Goal: Transaction & Acquisition: Subscribe to service/newsletter

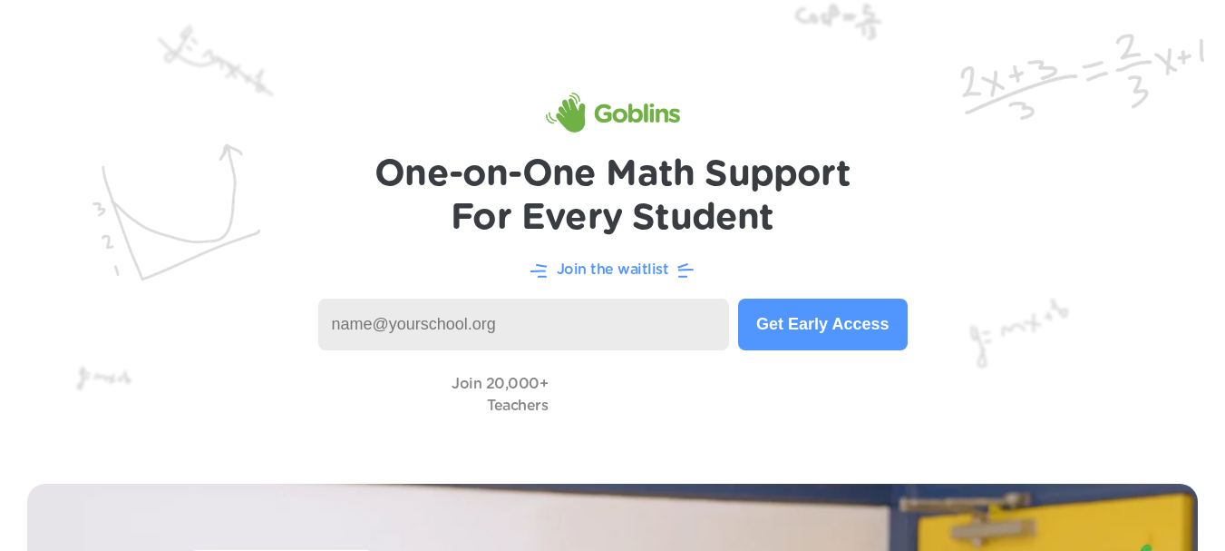
click at [617, 329] on input at bounding box center [524, 324] width 412 height 52
type input "[EMAIL_ADDRESS][DOMAIN_NAME]"
click at [844, 335] on button "Get Early Access" at bounding box center [822, 324] width 169 height 52
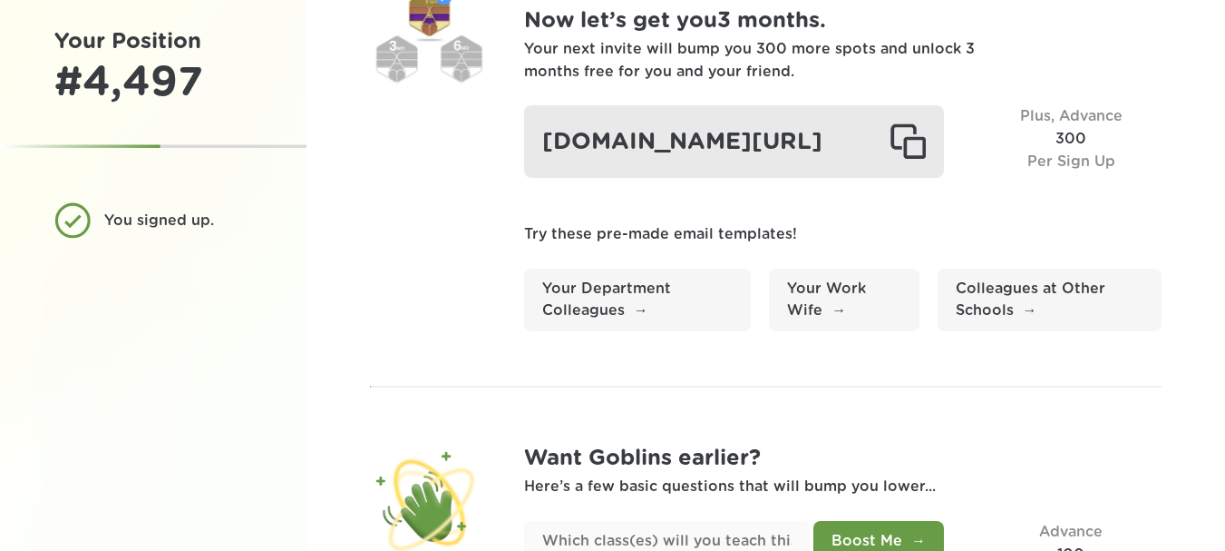
scroll to position [181, 0]
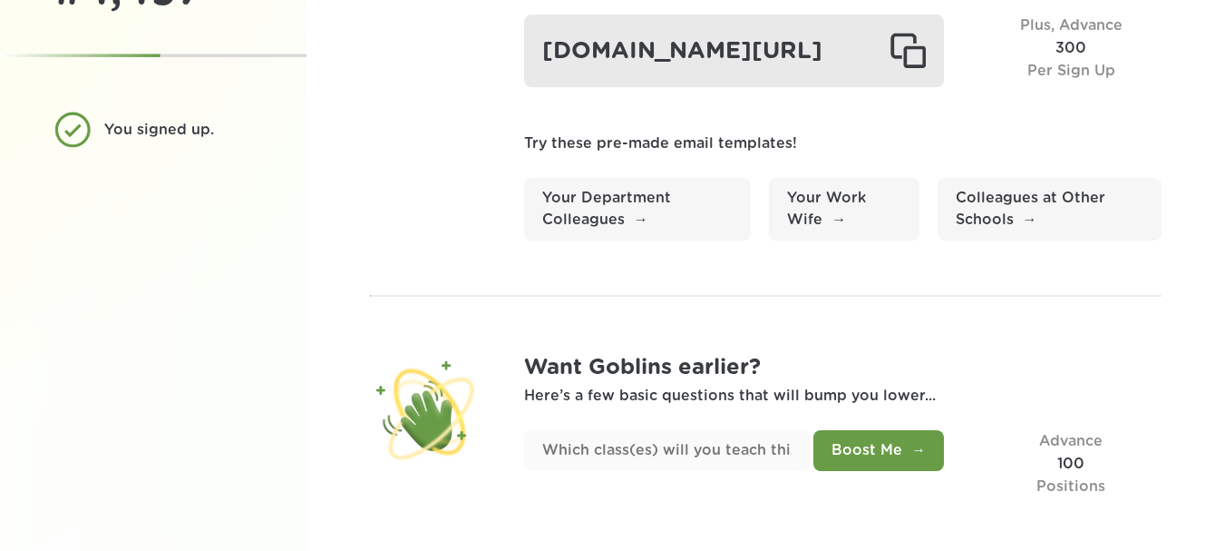
click at [687, 87] on div "[DOMAIN_NAME][URL]" at bounding box center [734, 51] width 420 height 73
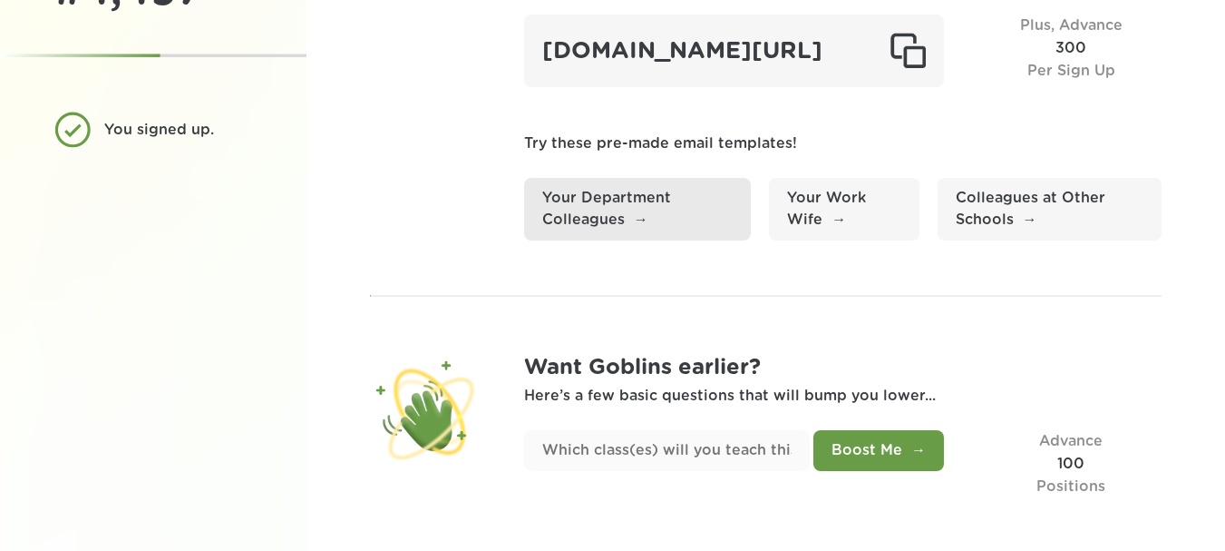
click at [646, 236] on link "Your Department Colleagues" at bounding box center [638, 209] width 228 height 63
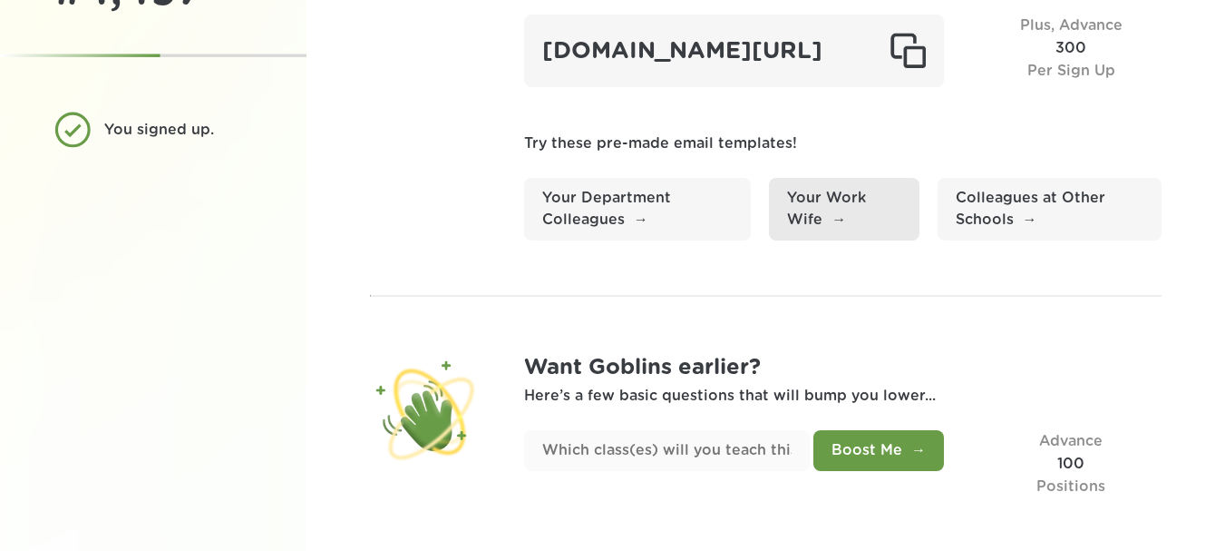
click at [836, 226] on link "Your Work Wife" at bounding box center [844, 209] width 150 height 63
click at [844, 226] on link "Your Work Wife" at bounding box center [844, 209] width 150 height 63
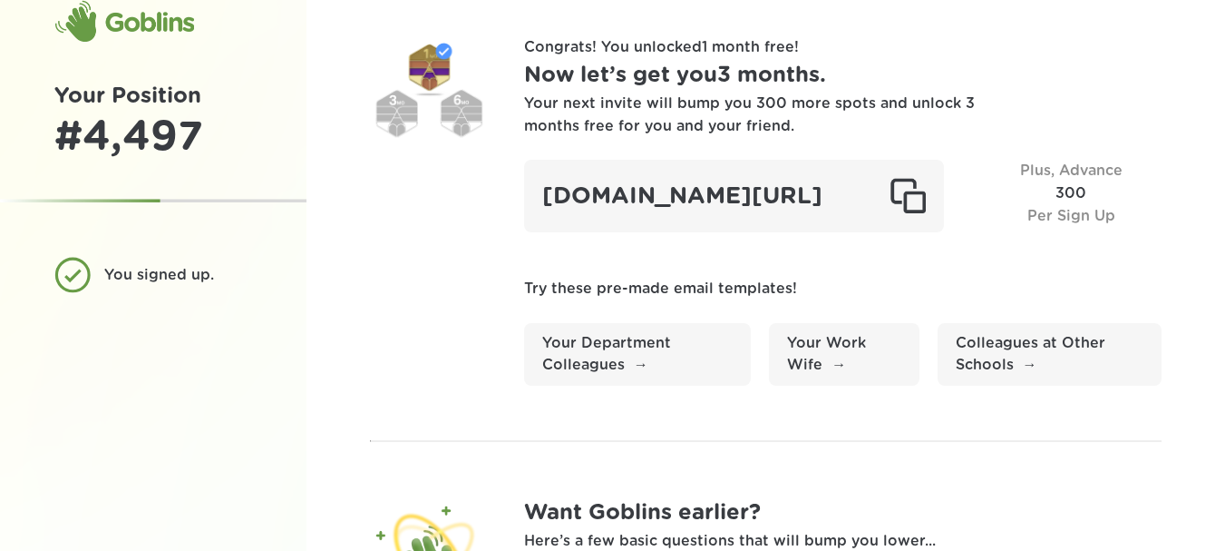
scroll to position [0, 0]
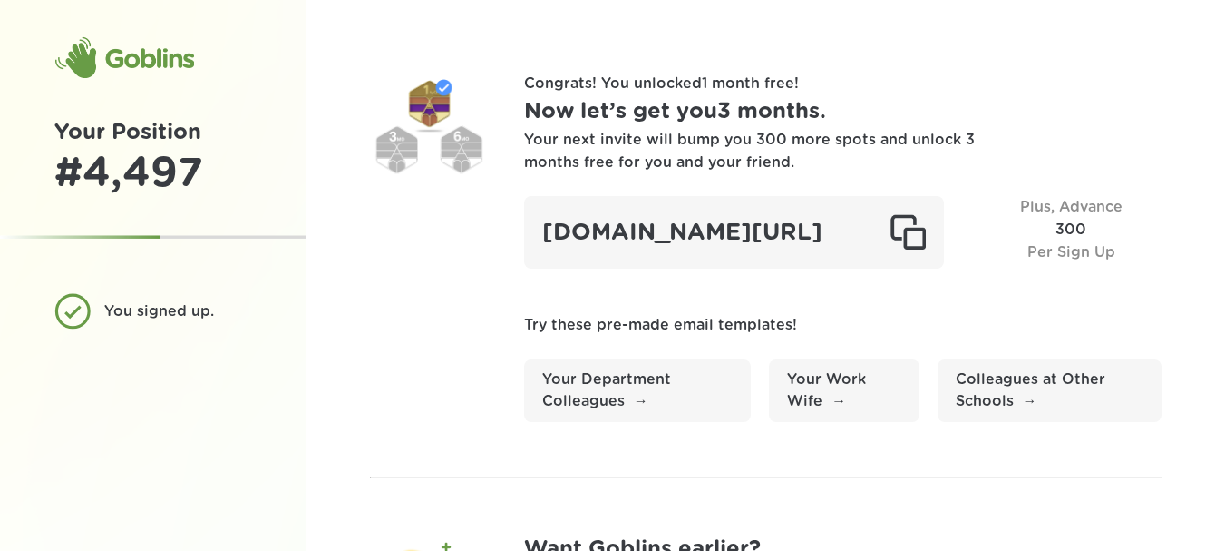
click at [1081, 220] on div "Plus, Advance 300 Per Sign Up" at bounding box center [1070, 232] width 181 height 73
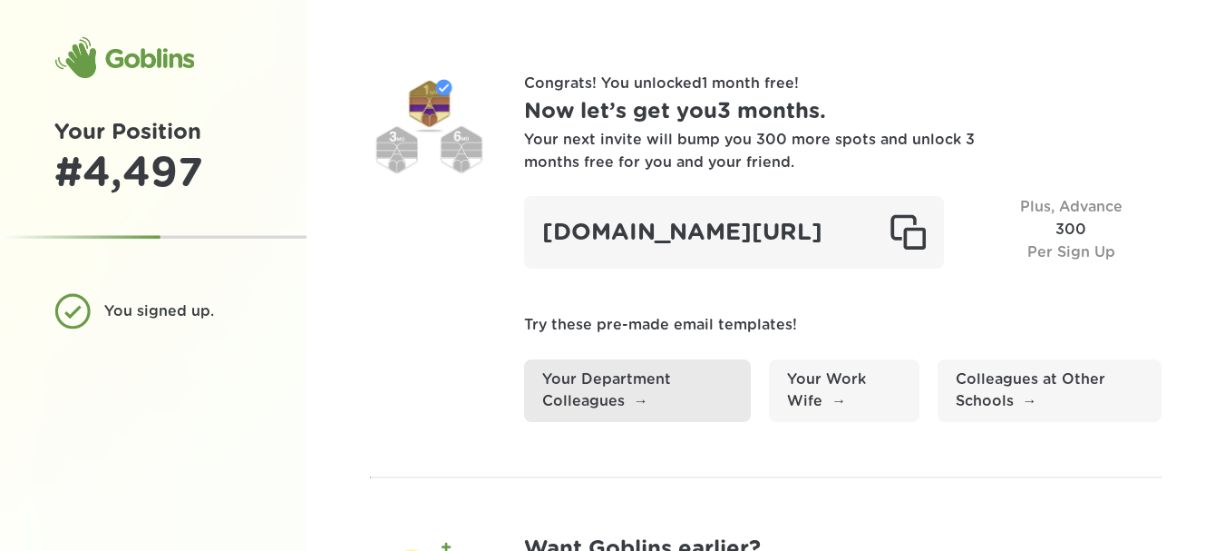
click at [638, 423] on link "Your Department Colleagues" at bounding box center [638, 390] width 228 height 63
click at [633, 423] on link "Your Department Colleagues" at bounding box center [638, 390] width 228 height 63
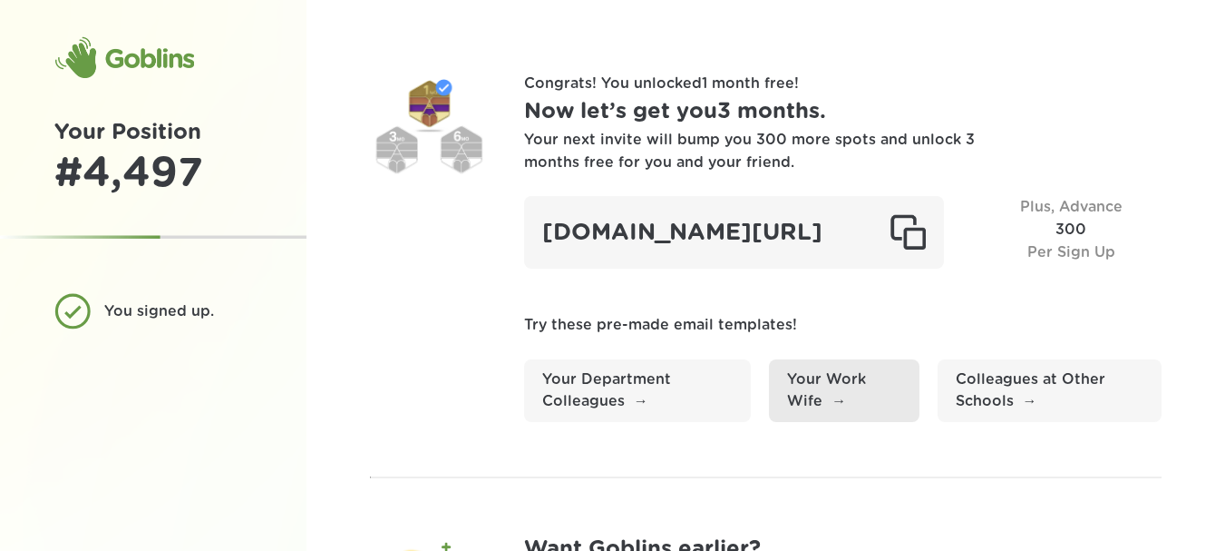
click at [833, 423] on link "Your Work Wife" at bounding box center [844, 390] width 150 height 63
click at [834, 423] on link "Your Work Wife" at bounding box center [844, 390] width 150 height 63
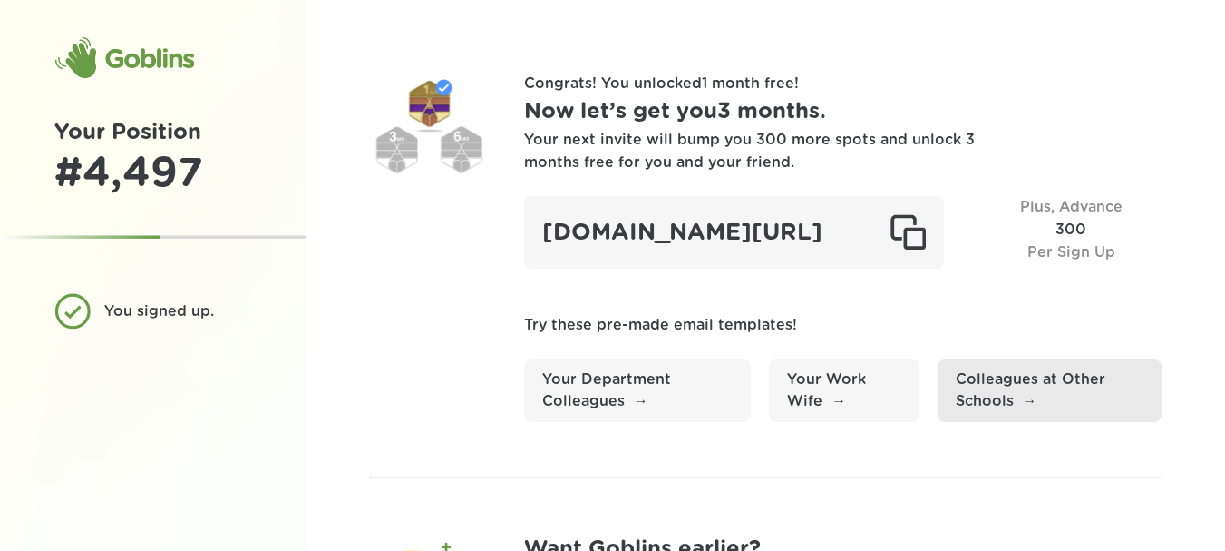
click at [1048, 419] on link "Colleagues at Other Schools" at bounding box center [1050, 390] width 224 height 63
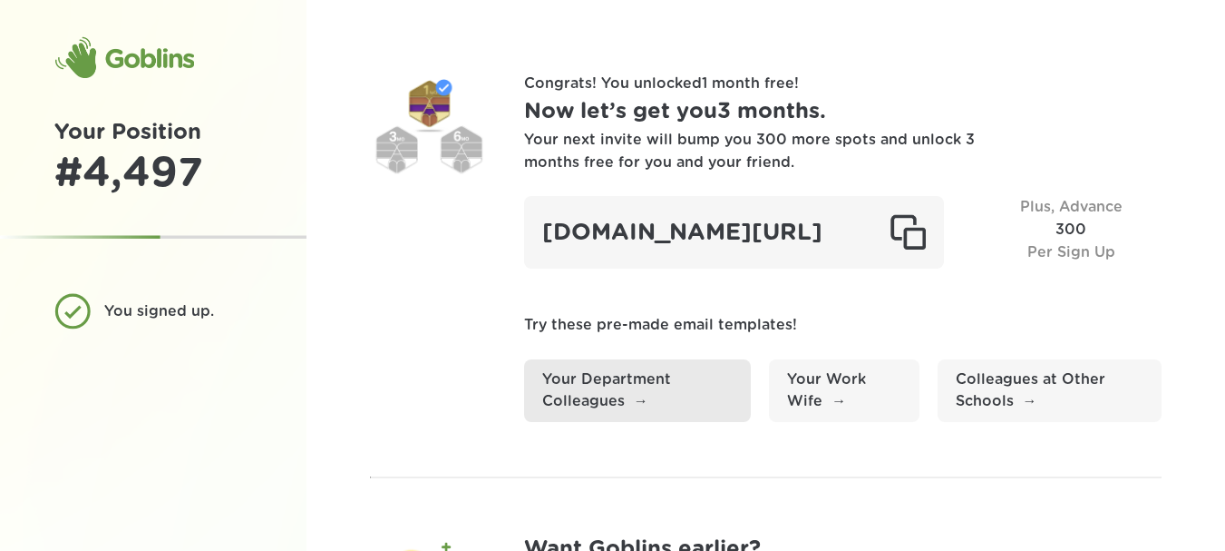
click at [611, 420] on link "Your Department Colleagues" at bounding box center [638, 390] width 228 height 63
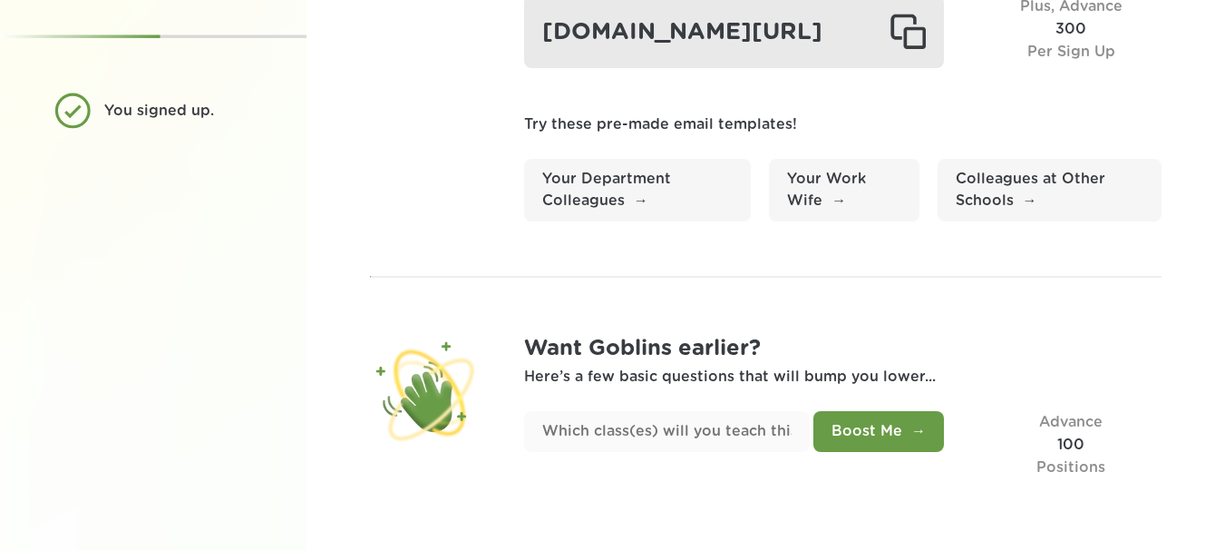
scroll to position [237, 0]
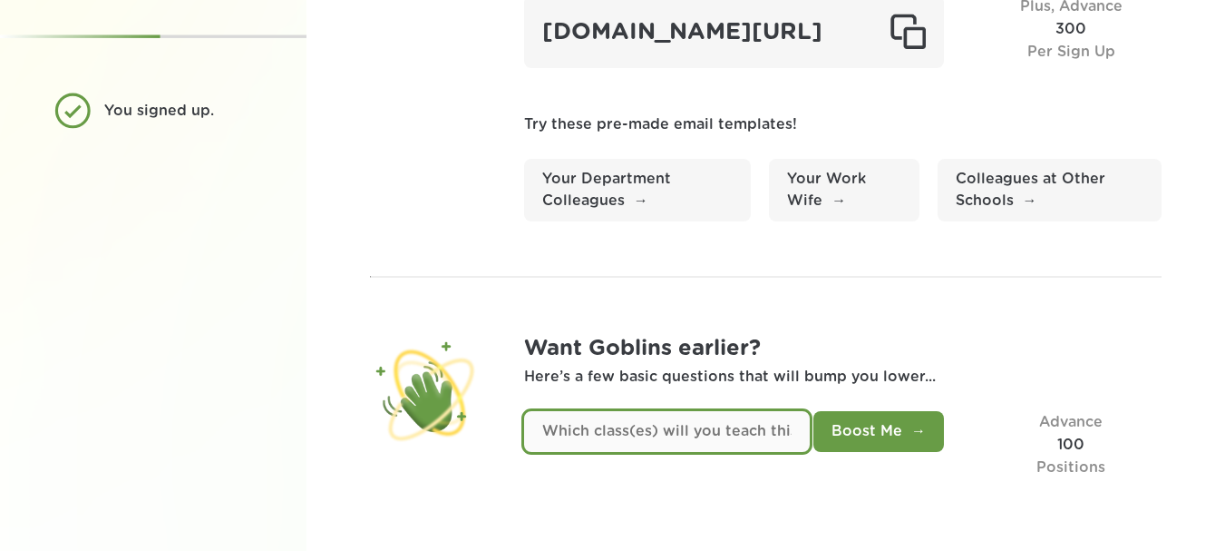
click at [768, 432] on input "text" at bounding box center [667, 431] width 286 height 41
click at [785, 431] on input "text" at bounding box center [667, 431] width 286 height 41
type input "my math classes"
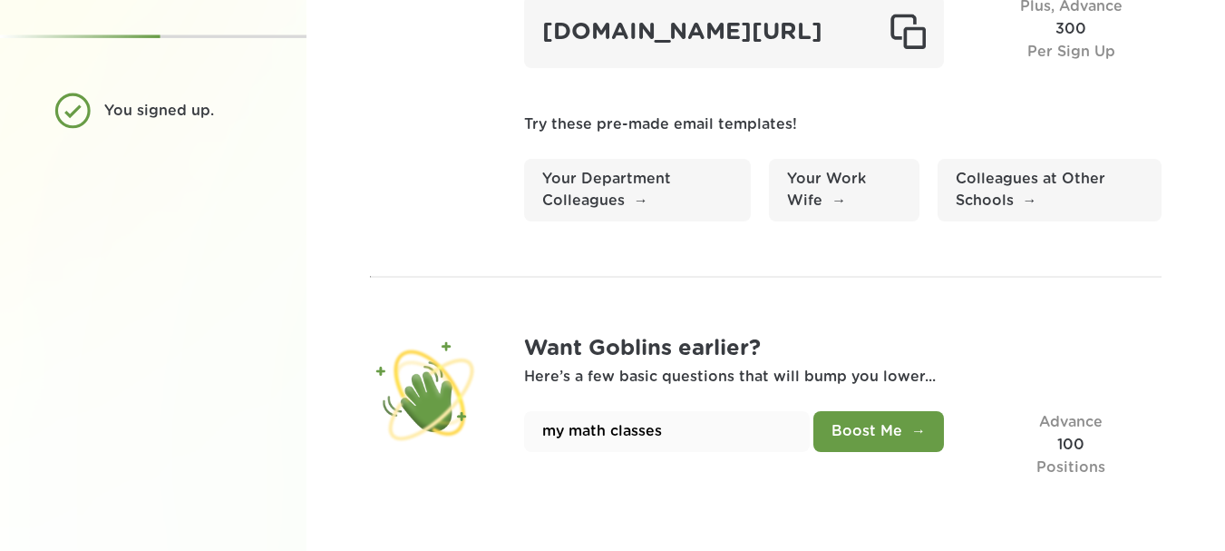
click at [914, 425] on button "Boost Me" at bounding box center [879, 431] width 131 height 41
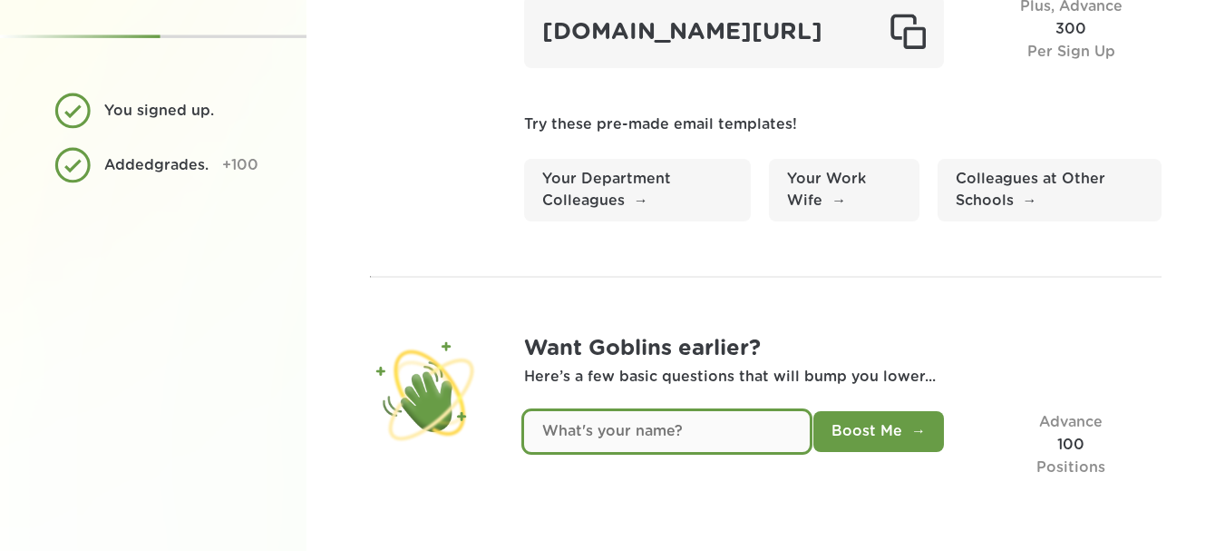
click at [736, 434] on input "text" at bounding box center [667, 431] width 286 height 41
type input "Leah"
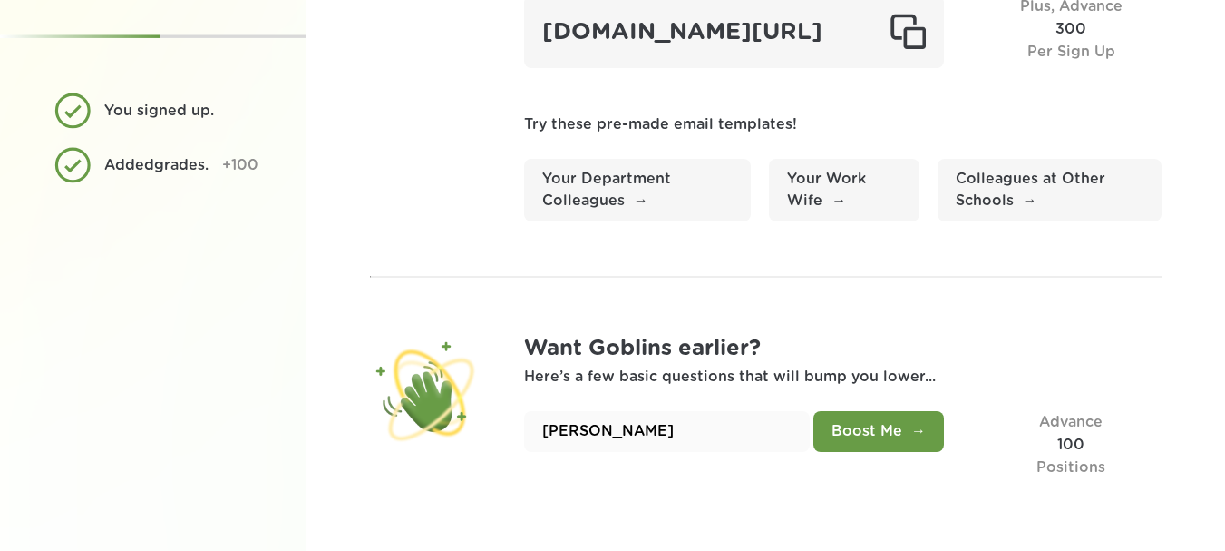
click at [876, 428] on button "Boost Me" at bounding box center [879, 431] width 131 height 41
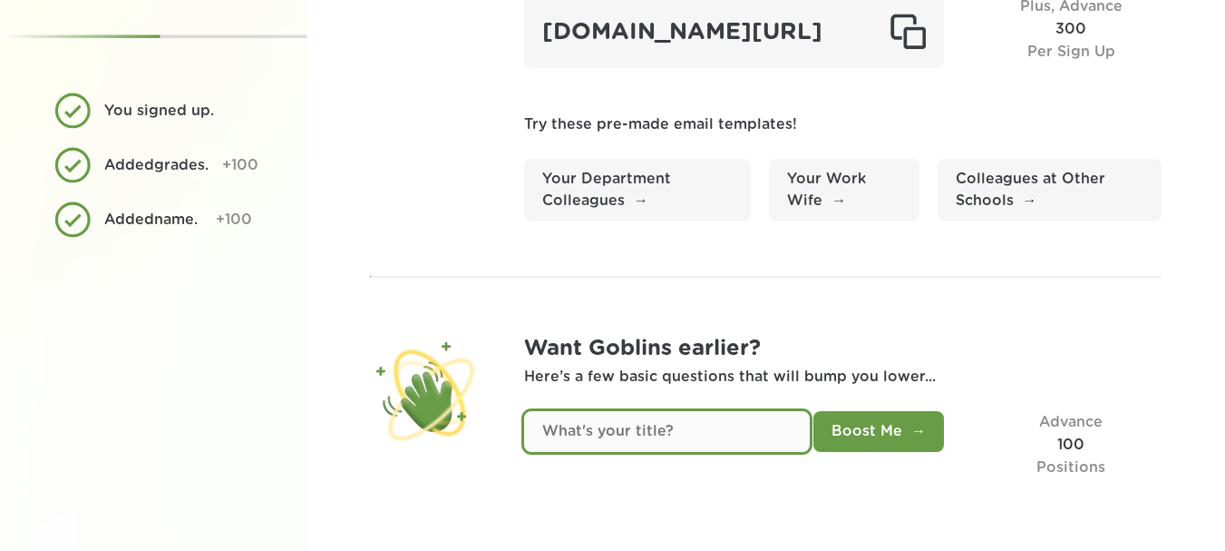
click at [712, 427] on input "text" at bounding box center [667, 431] width 286 height 41
type input "GT math teacher and MS math interventionist"
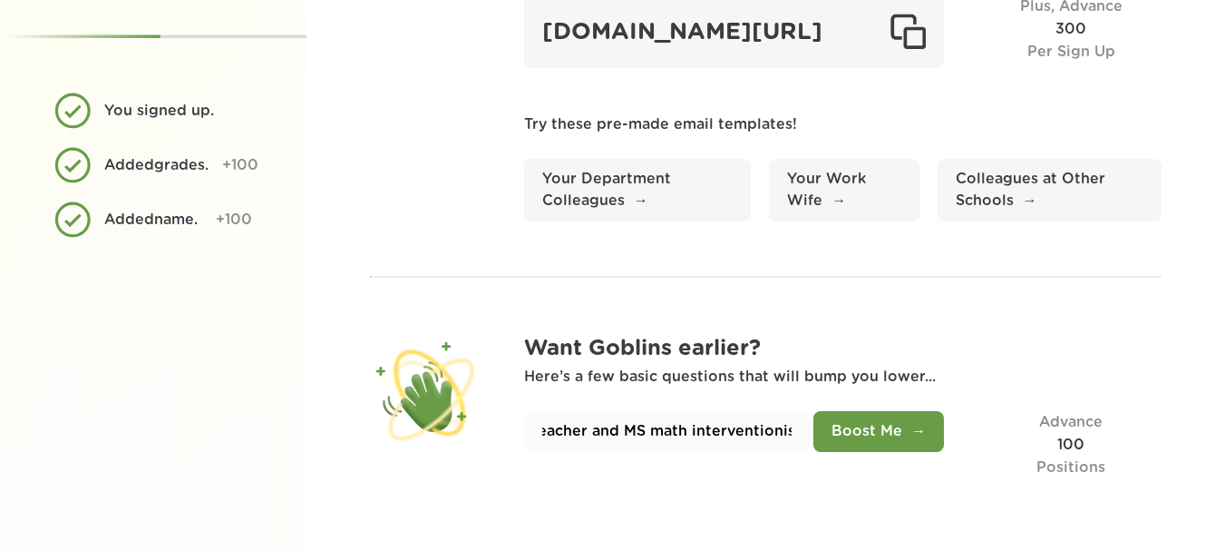
click at [907, 430] on button "Boost Me" at bounding box center [879, 431] width 131 height 41
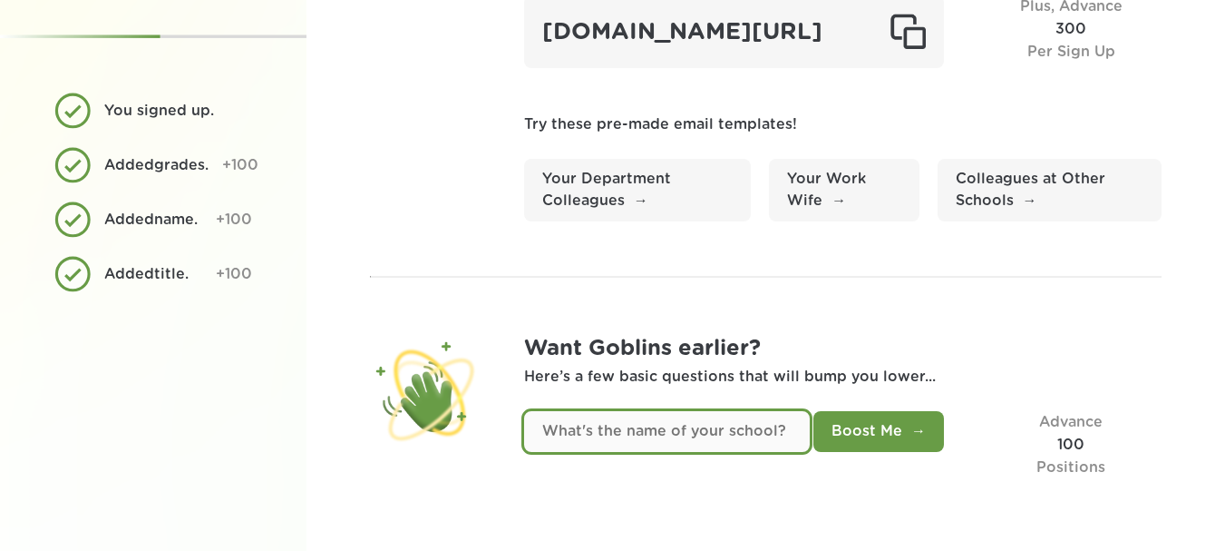
click at [680, 431] on input "text" at bounding box center [667, 431] width 286 height 41
type input "Seven Hills Preparatory Academy"
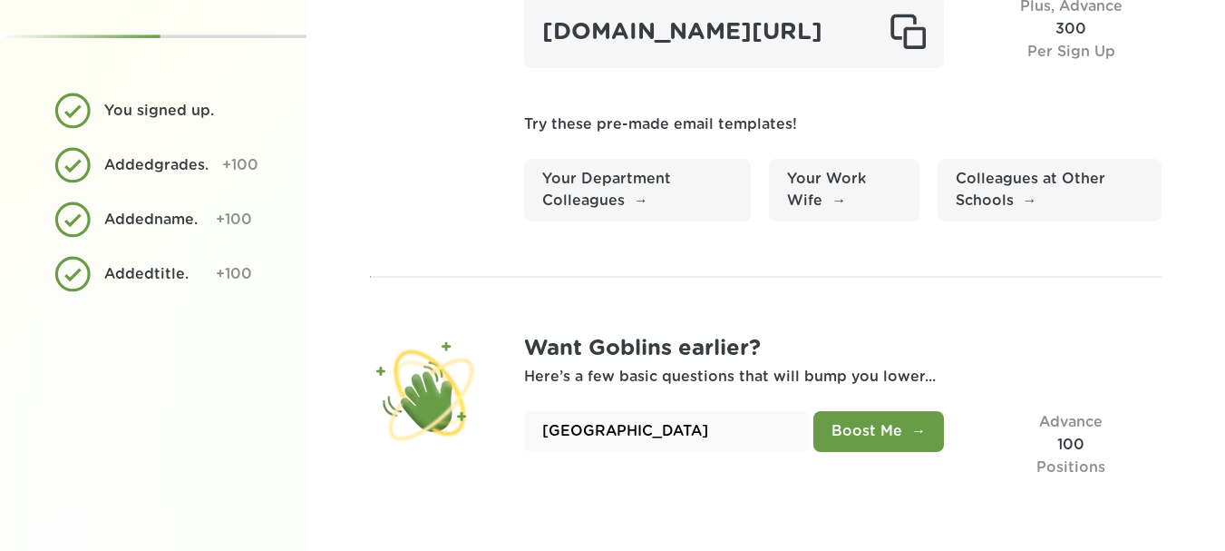
click at [880, 434] on button "Boost Me" at bounding box center [879, 431] width 131 height 41
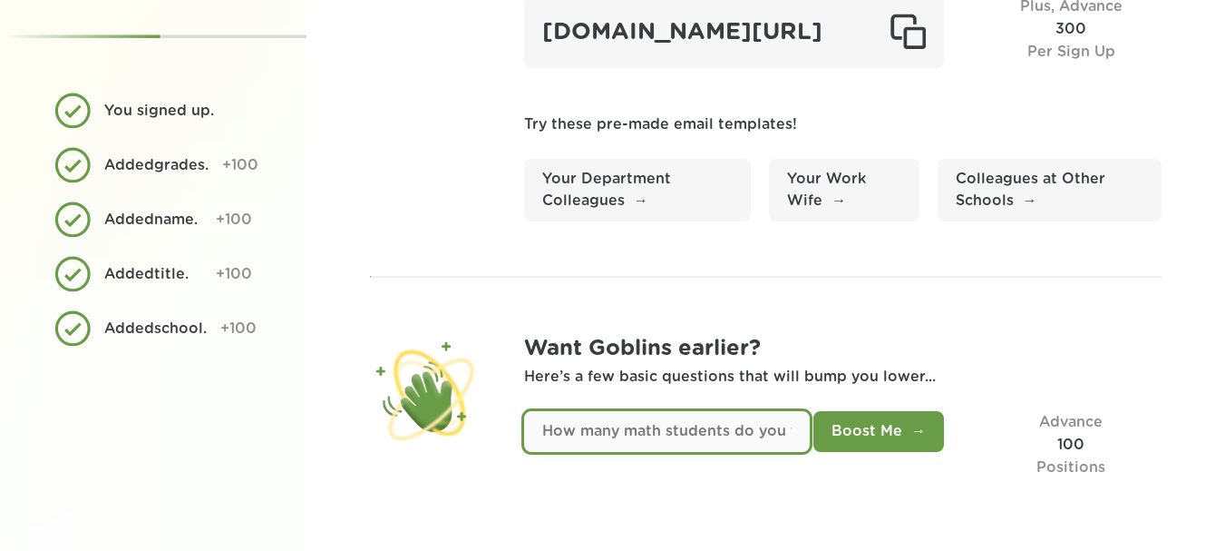
click at [736, 434] on input "text" at bounding box center [667, 431] width 286 height 41
type input "37"
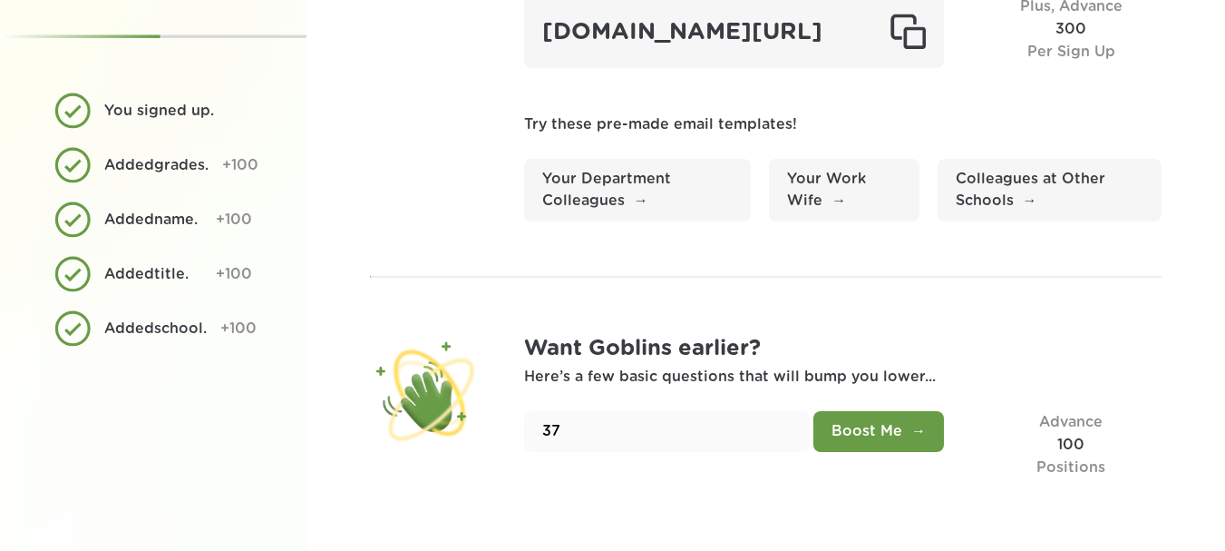
click at [906, 426] on button "Boost Me" at bounding box center [879, 431] width 131 height 41
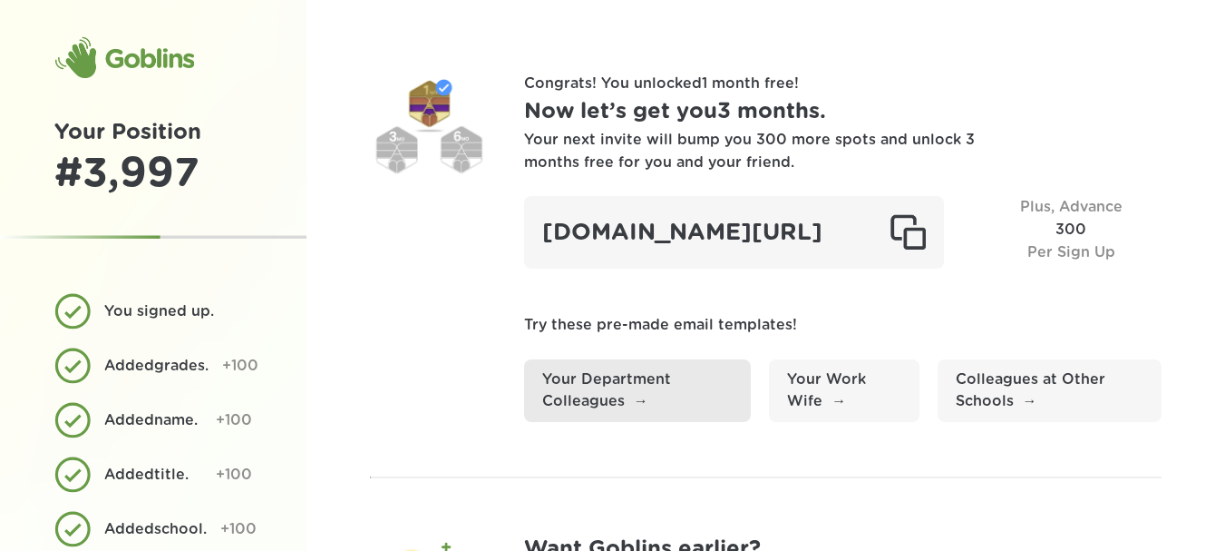
click at [619, 423] on link "Your Department Colleagues" at bounding box center [638, 390] width 228 height 63
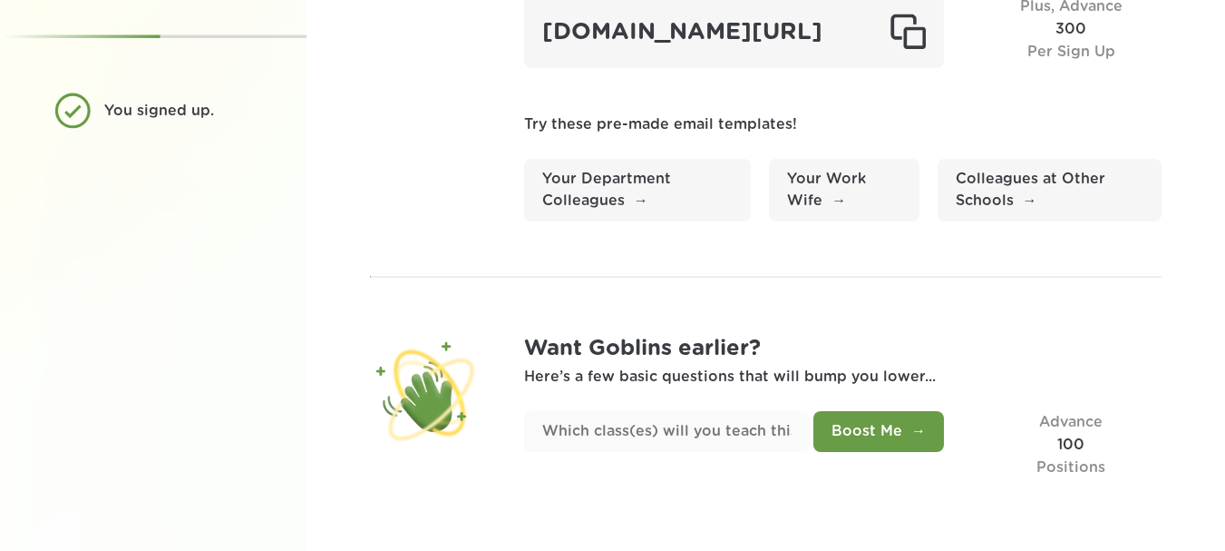
scroll to position [237, 0]
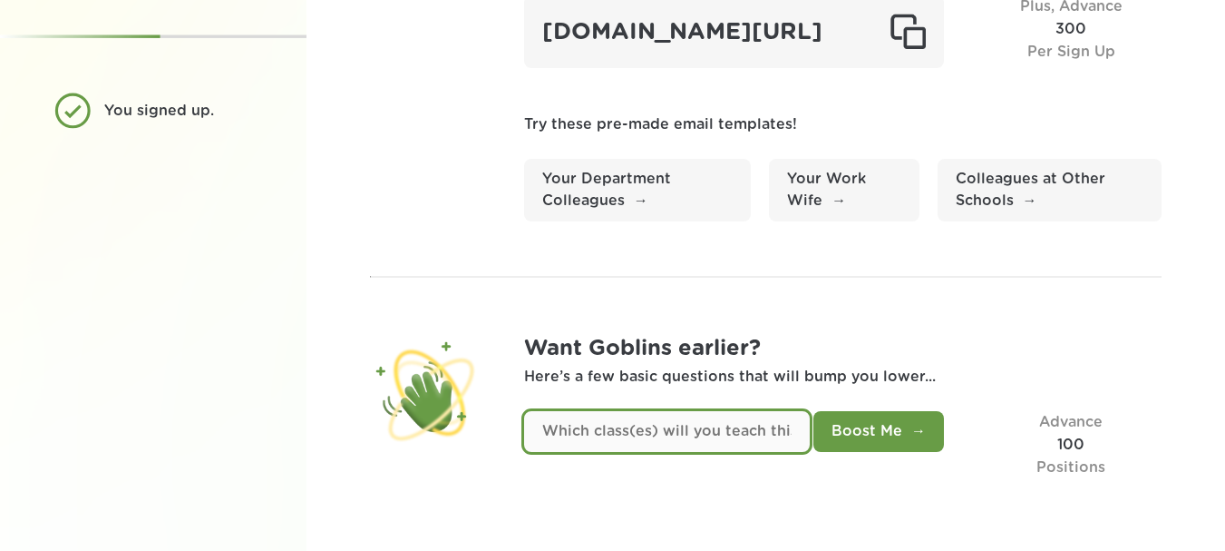
click at [619, 435] on input "text" at bounding box center [667, 431] width 286 height 41
click at [794, 429] on input "text" at bounding box center [667, 431] width 286 height 41
drag, startPoint x: 795, startPoint y: 431, endPoint x: 476, endPoint y: 429, distance: 319.3
click at [476, 429] on section "Want Goblins earlier? Here’s a few basic questions that will bump you lower... …" at bounding box center [766, 405] width 792 height 146
drag, startPoint x: 528, startPoint y: 422, endPoint x: 762, endPoint y: 435, distance: 234.4
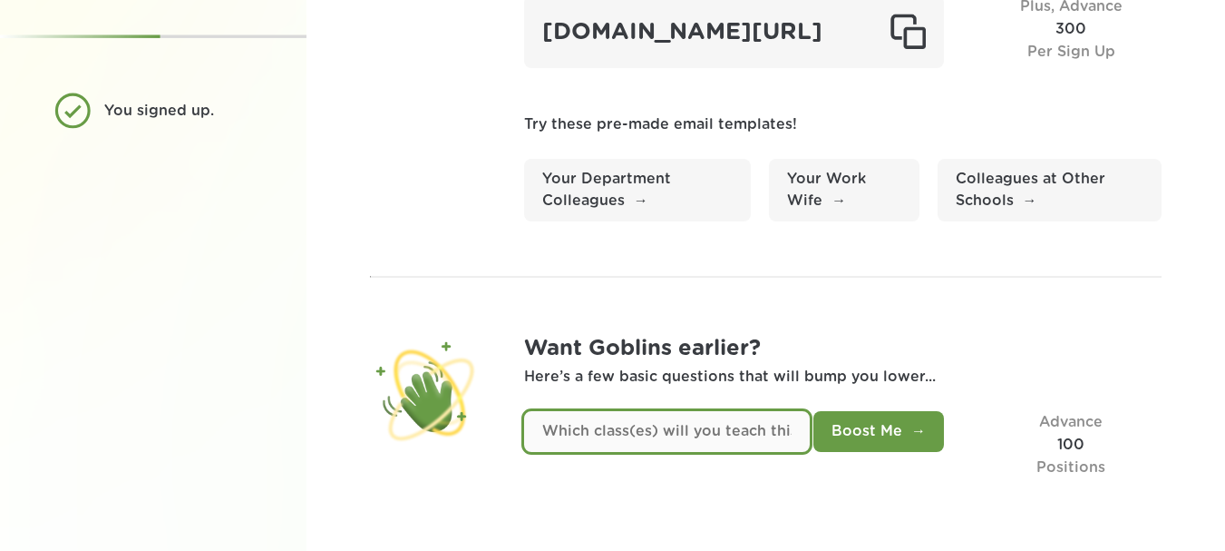
click at [759, 435] on input "text" at bounding box center [667, 431] width 286 height 41
type input "m"
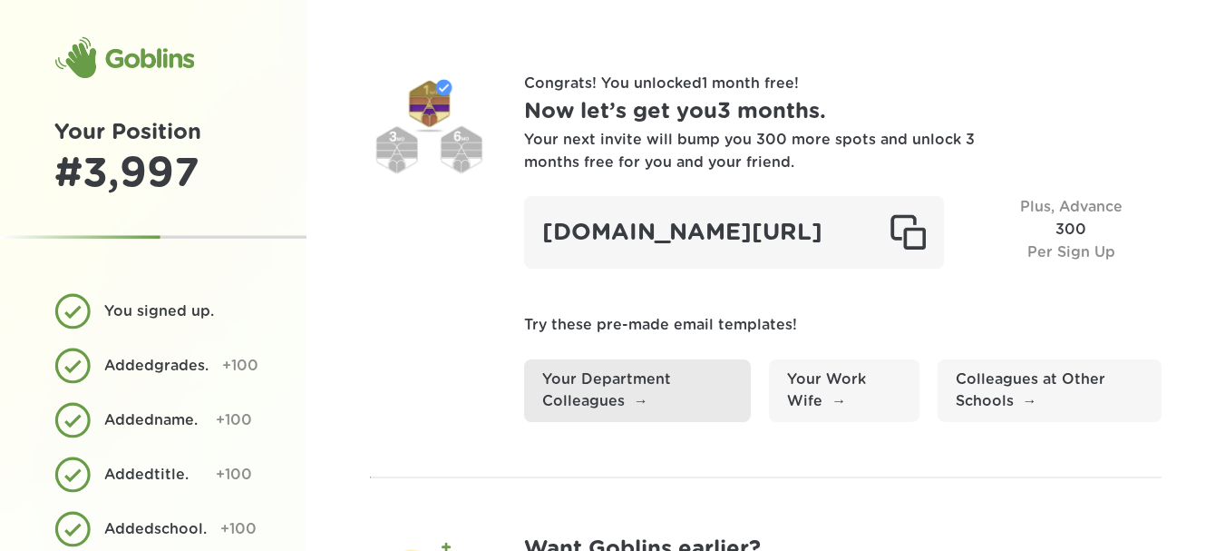
click at [586, 423] on link "Your Department Colleagues" at bounding box center [638, 390] width 228 height 63
